Goal: Information Seeking & Learning: Learn about a topic

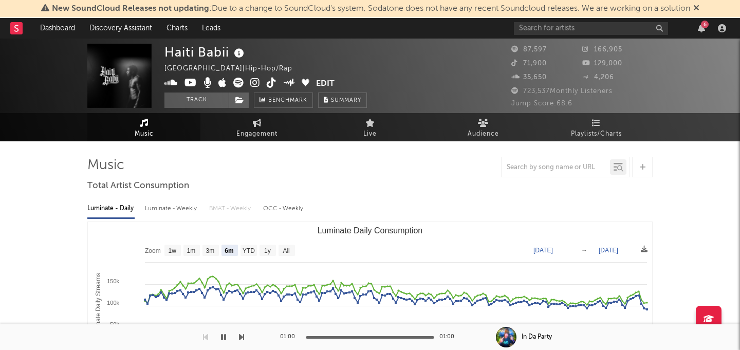
select select "6m"
click at [598, 23] on input "text" at bounding box center [591, 28] width 154 height 13
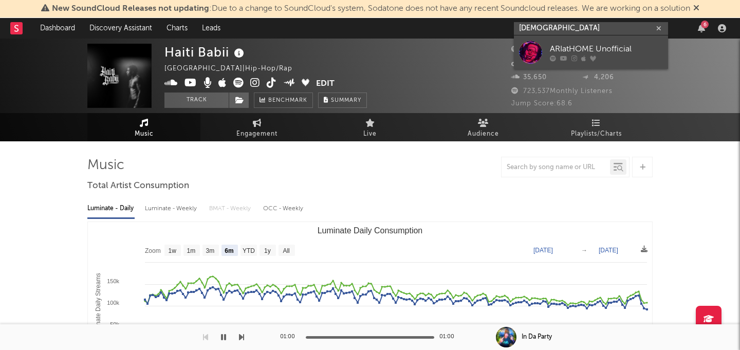
type input "ariathome"
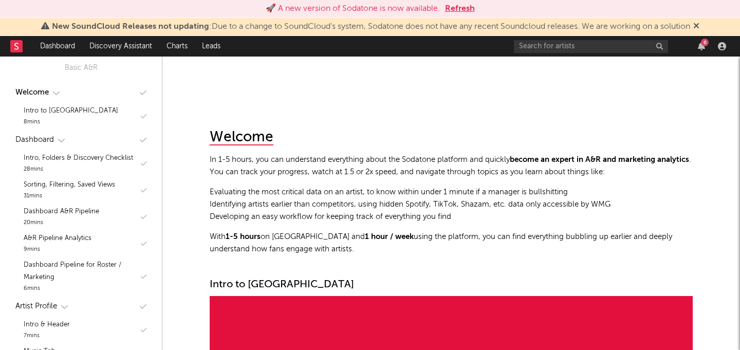
scroll to position [103, 0]
